Goal: Information Seeking & Learning: Learn about a topic

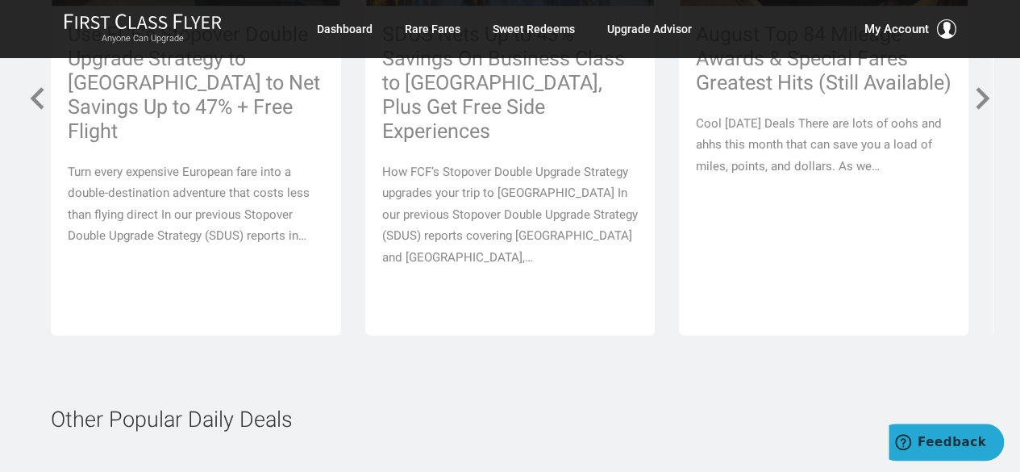
scroll to position [8141, 0]
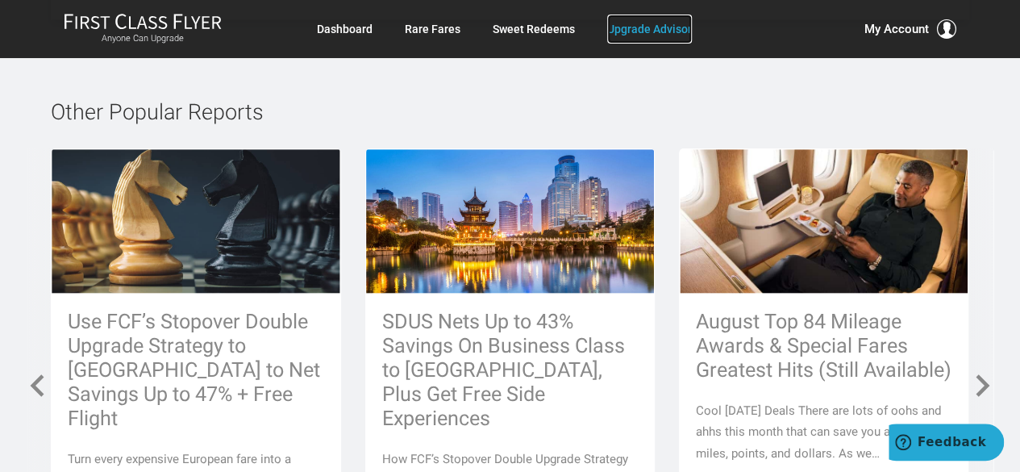
click at [647, 36] on link "Upgrade Advisor" at bounding box center [649, 29] width 85 height 29
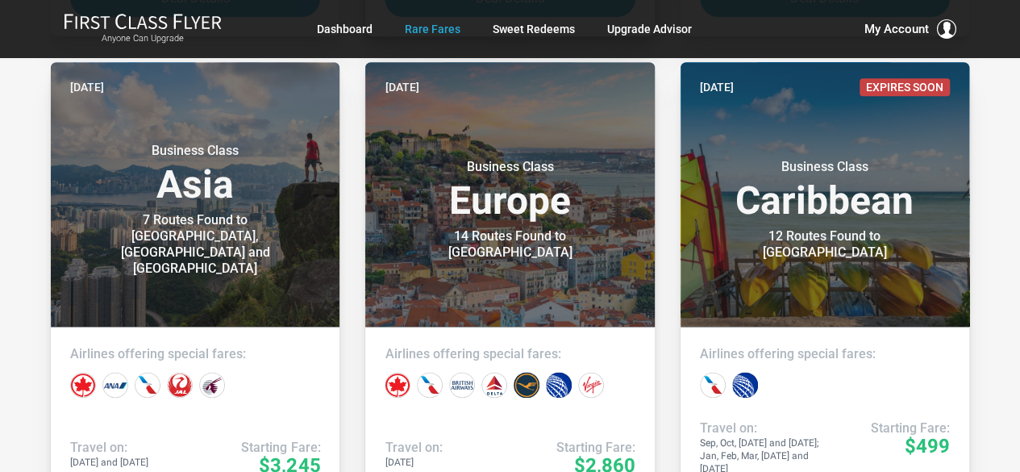
scroll to position [967, 0]
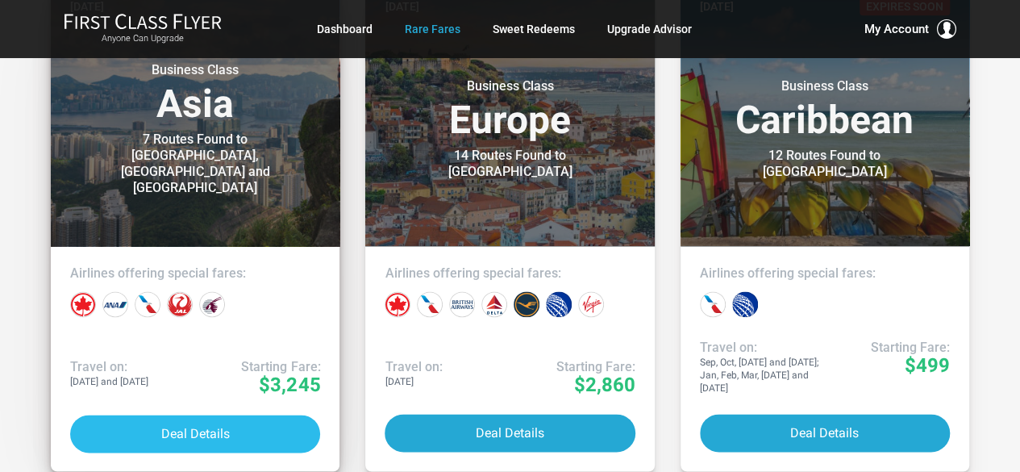
click at [185, 431] on button "Deal Details" at bounding box center [195, 433] width 250 height 38
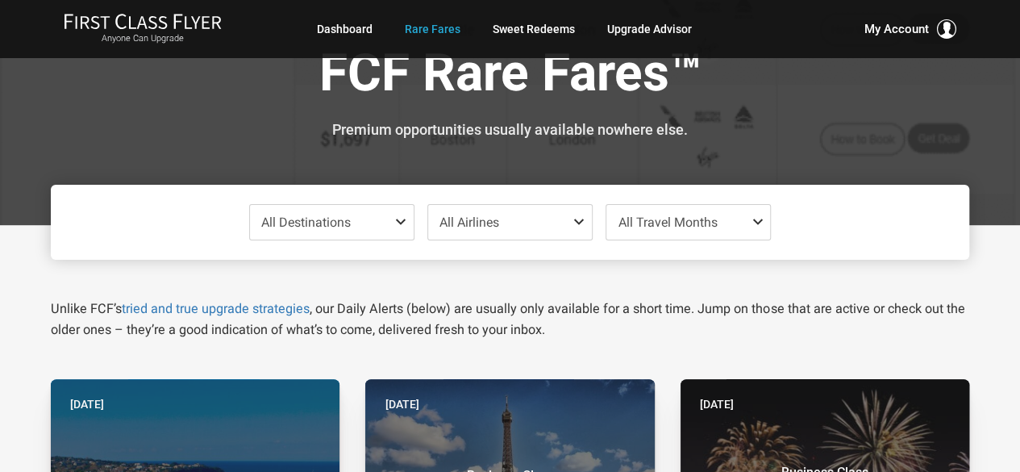
scroll to position [0, 0]
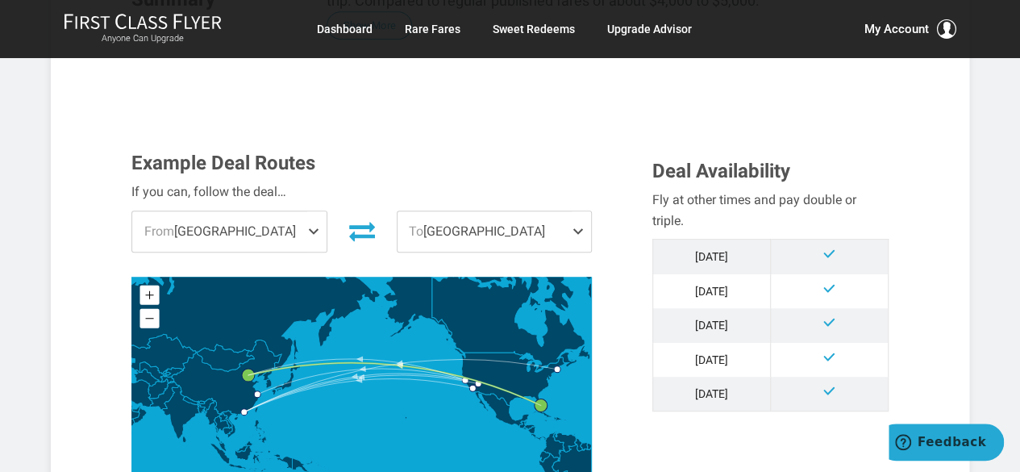
scroll to position [403, 0]
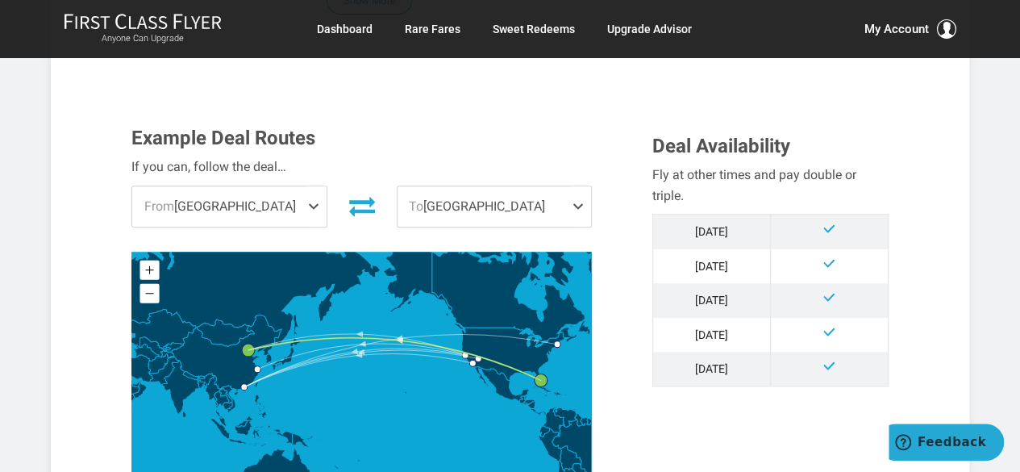
click at [429, 208] on span "To Beijing" at bounding box center [493, 206] width 193 height 40
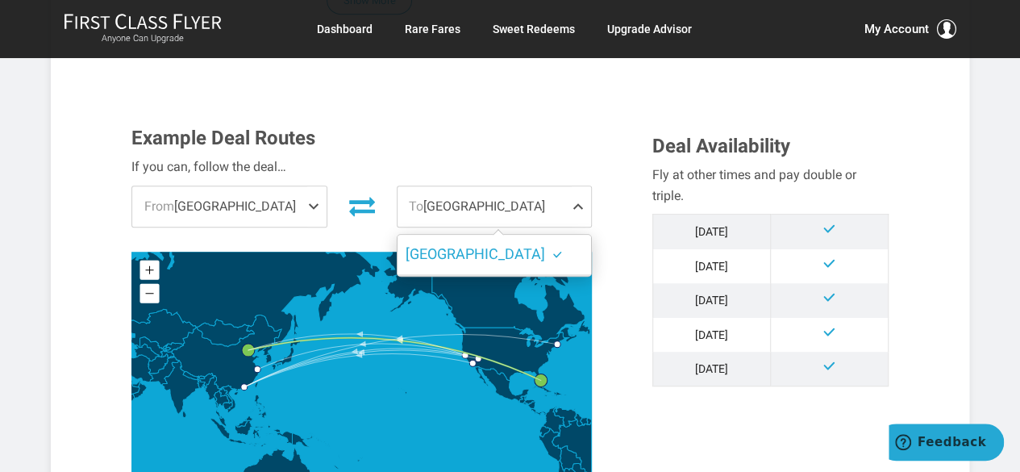
click at [429, 208] on span "To Beijing" at bounding box center [493, 206] width 193 height 40
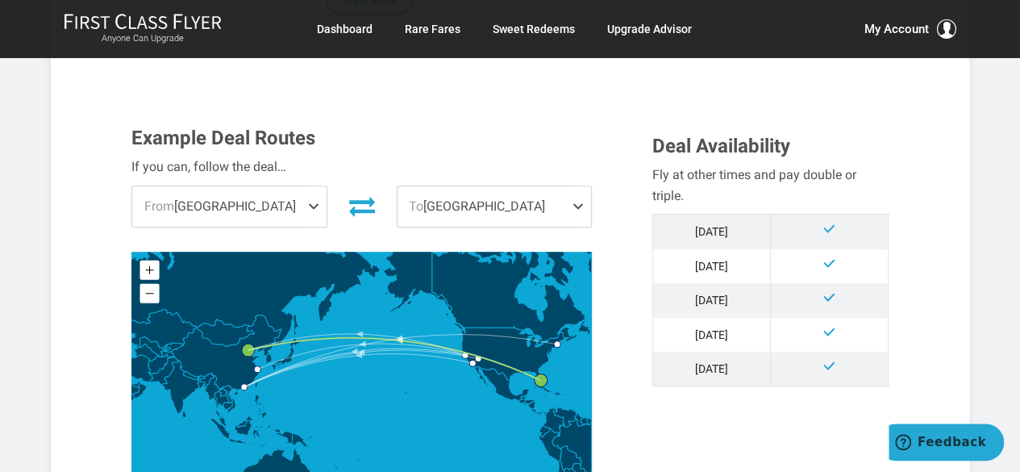
click at [309, 212] on span at bounding box center [316, 206] width 19 height 40
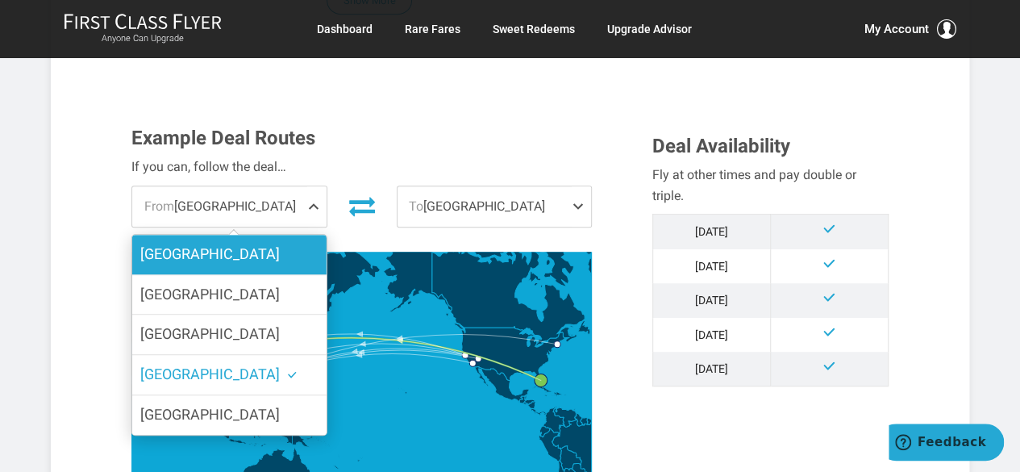
click at [239, 268] on label "Las Vegas" at bounding box center [228, 254] width 193 height 39
click at [0, 0] on input "Las Vegas" at bounding box center [0, 0] width 0 height 0
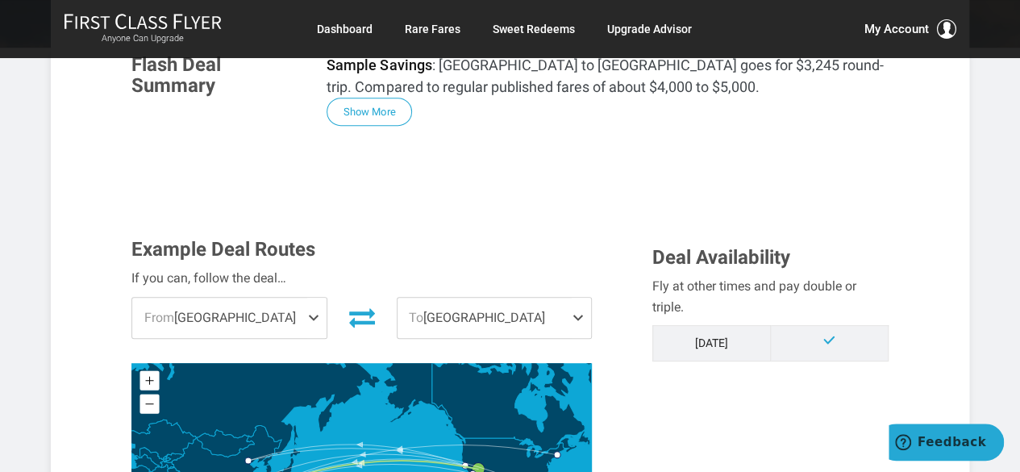
scroll to position [242, 0]
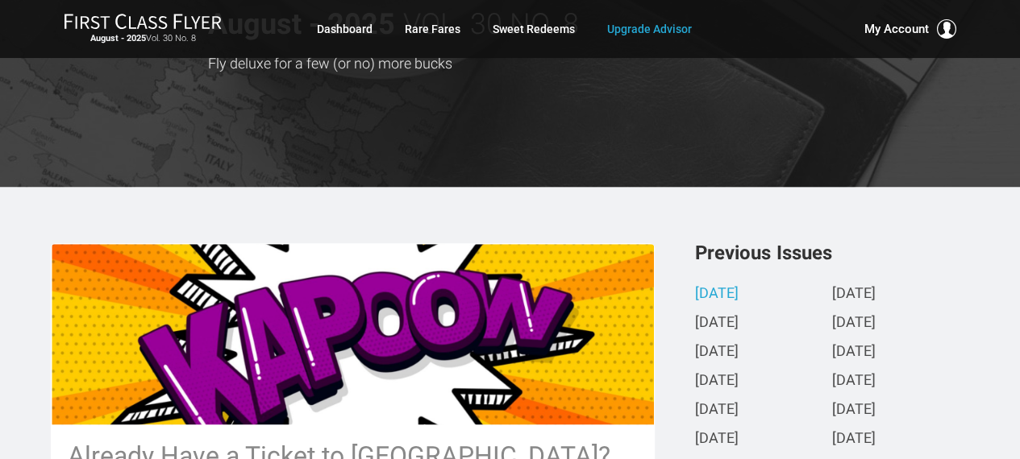
scroll to position [484, 0]
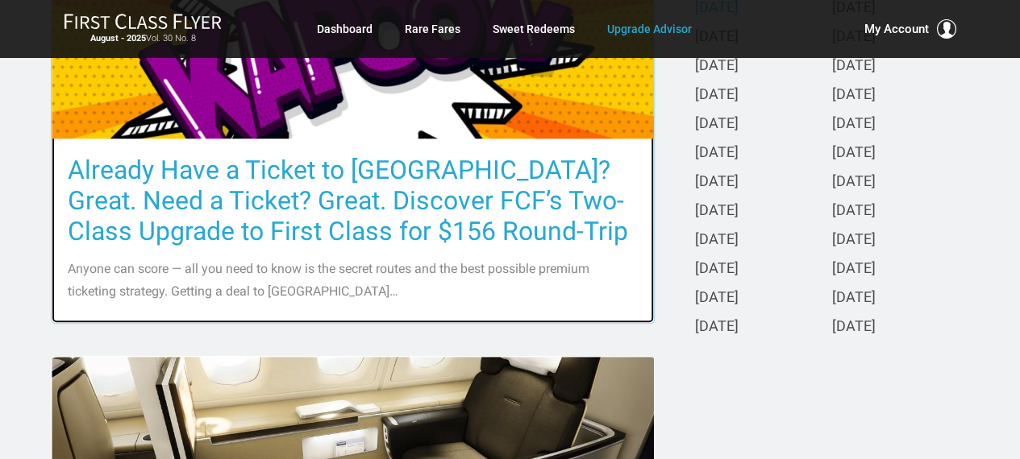
click at [376, 175] on h3 "Already Have a Ticket to [GEOGRAPHIC_DATA]? Great. Need a Ticket? Great. Discov…" at bounding box center [353, 201] width 570 height 92
